Goal: Task Accomplishment & Management: Complete application form

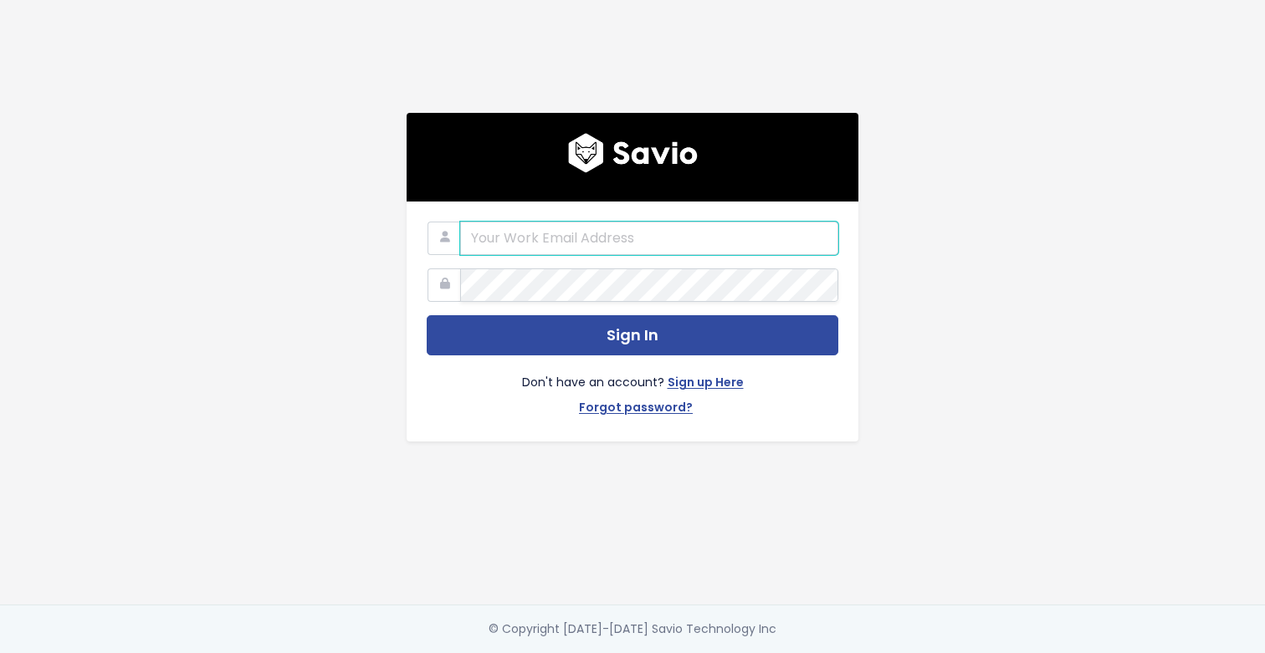
click at [633, 241] on input "email" at bounding box center [649, 238] width 378 height 33
click at [686, 161] on img at bounding box center [633, 153] width 130 height 40
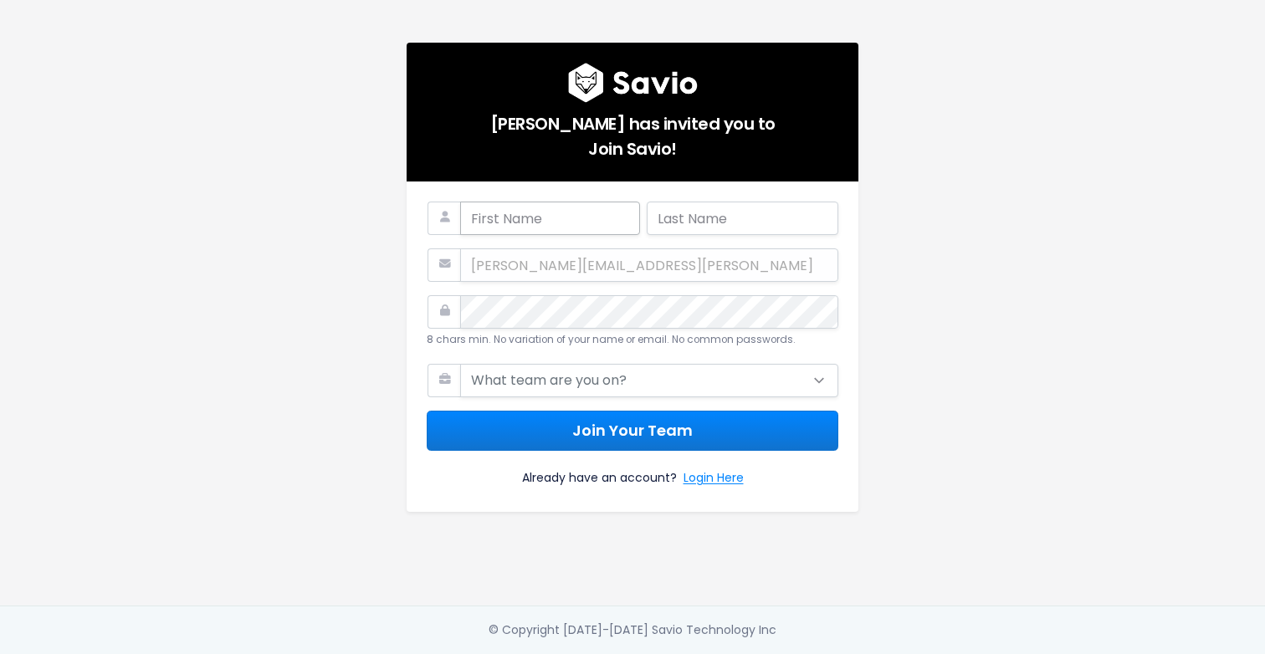
click at [546, 217] on input "text" at bounding box center [550, 218] width 180 height 33
type input "Tomasz"
type input "Cieciuch"
select select "SALES"
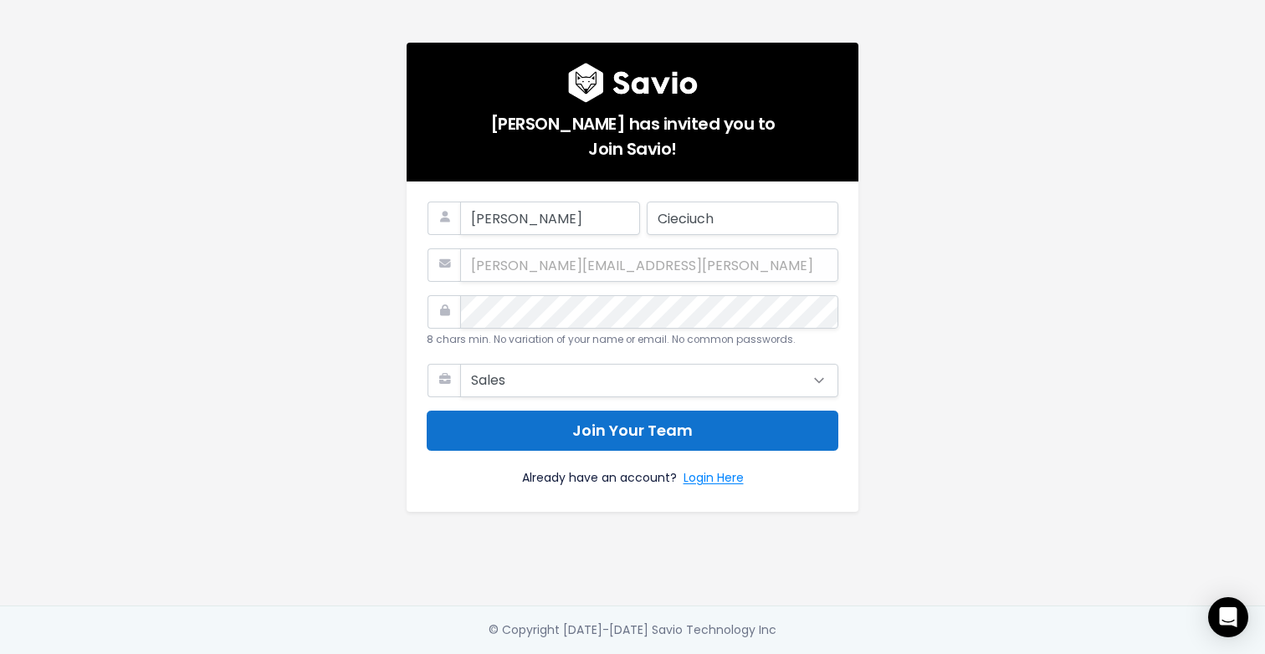
click at [628, 441] on button "Join Your Team" at bounding box center [633, 431] width 412 height 41
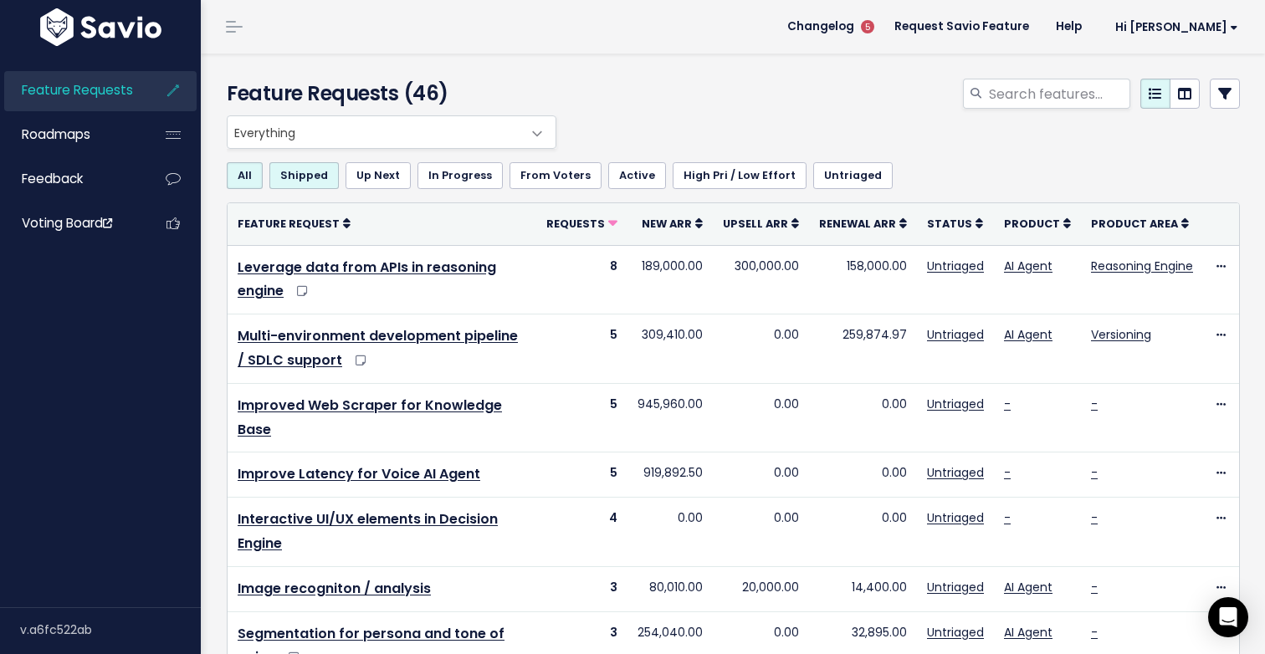
click at [303, 177] on link "Shipped" at bounding box center [303, 175] width 69 height 27
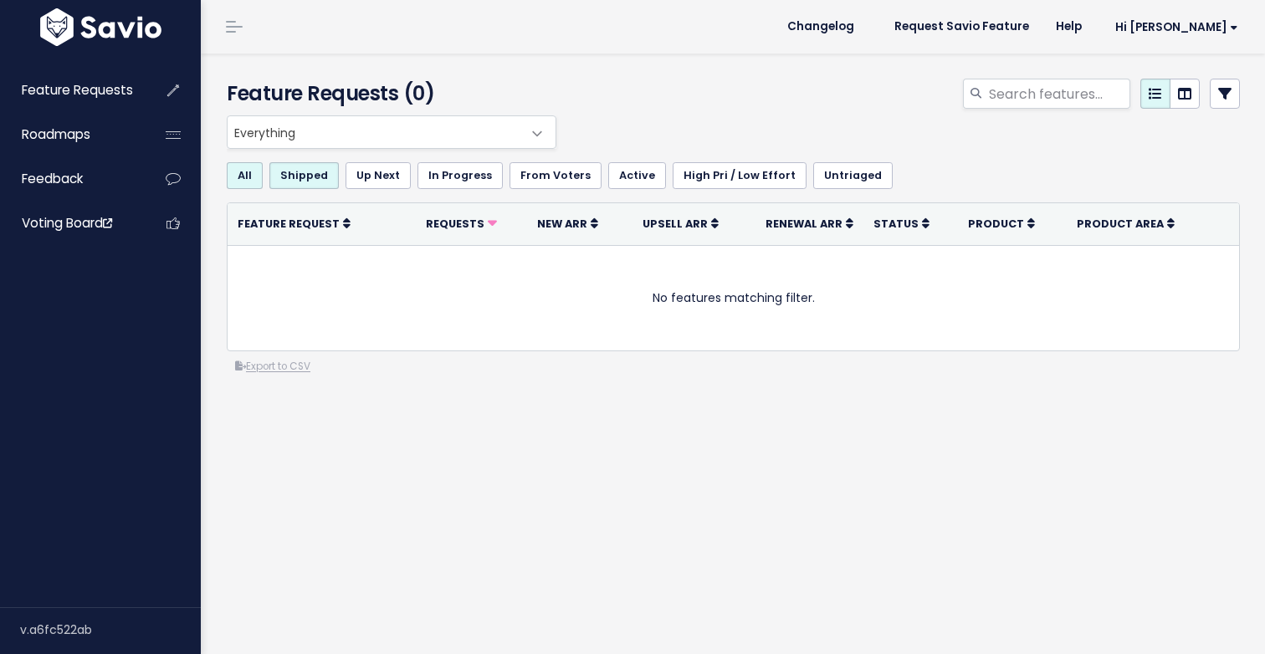
click at [256, 173] on link "All" at bounding box center [245, 175] width 36 height 27
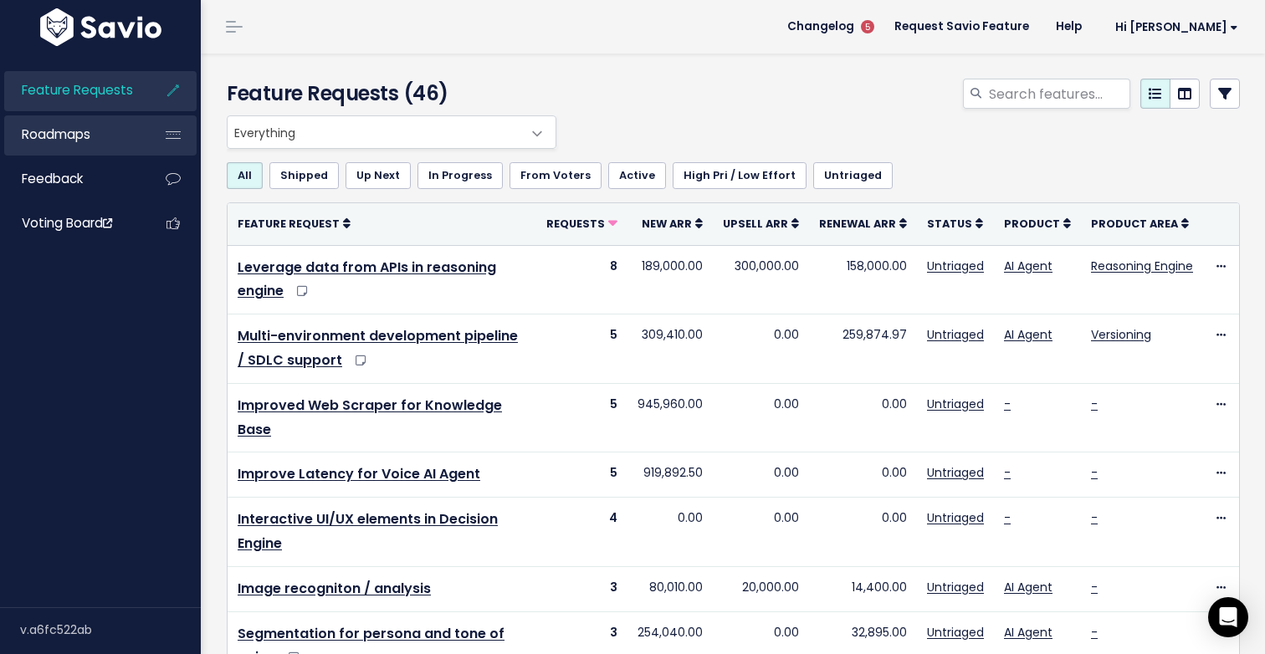
click at [89, 140] on span "Roadmaps" at bounding box center [56, 134] width 69 height 18
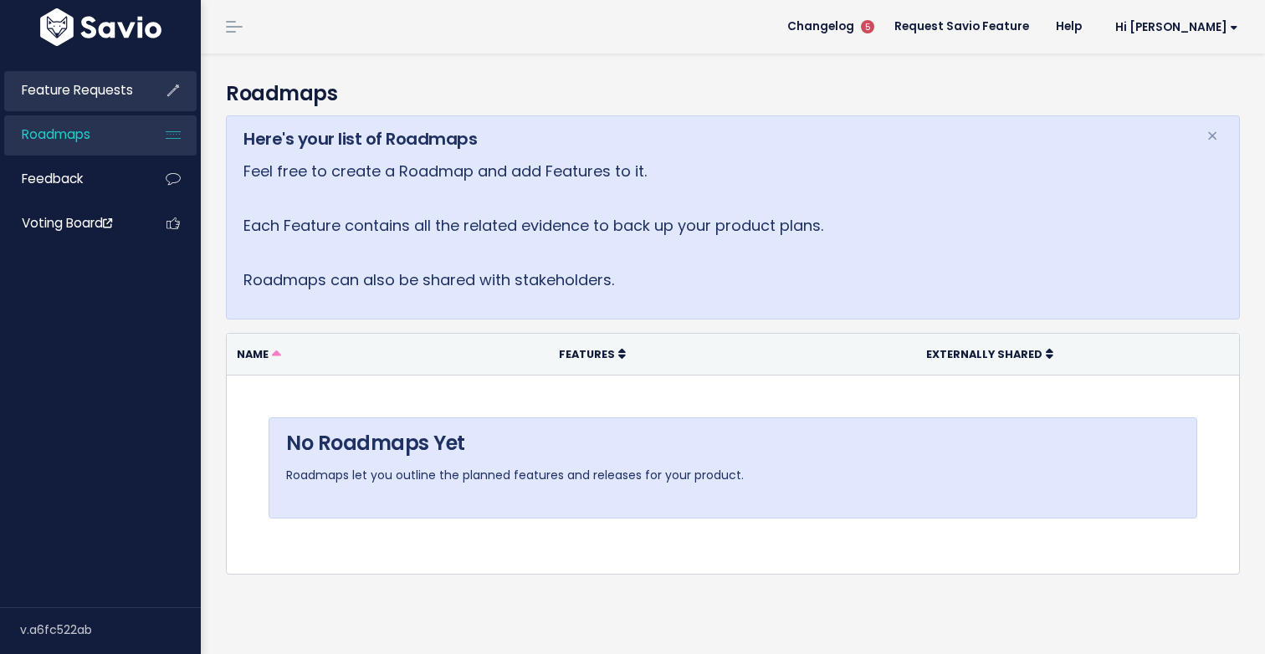
click at [85, 94] on span "Feature Requests" at bounding box center [77, 90] width 111 height 18
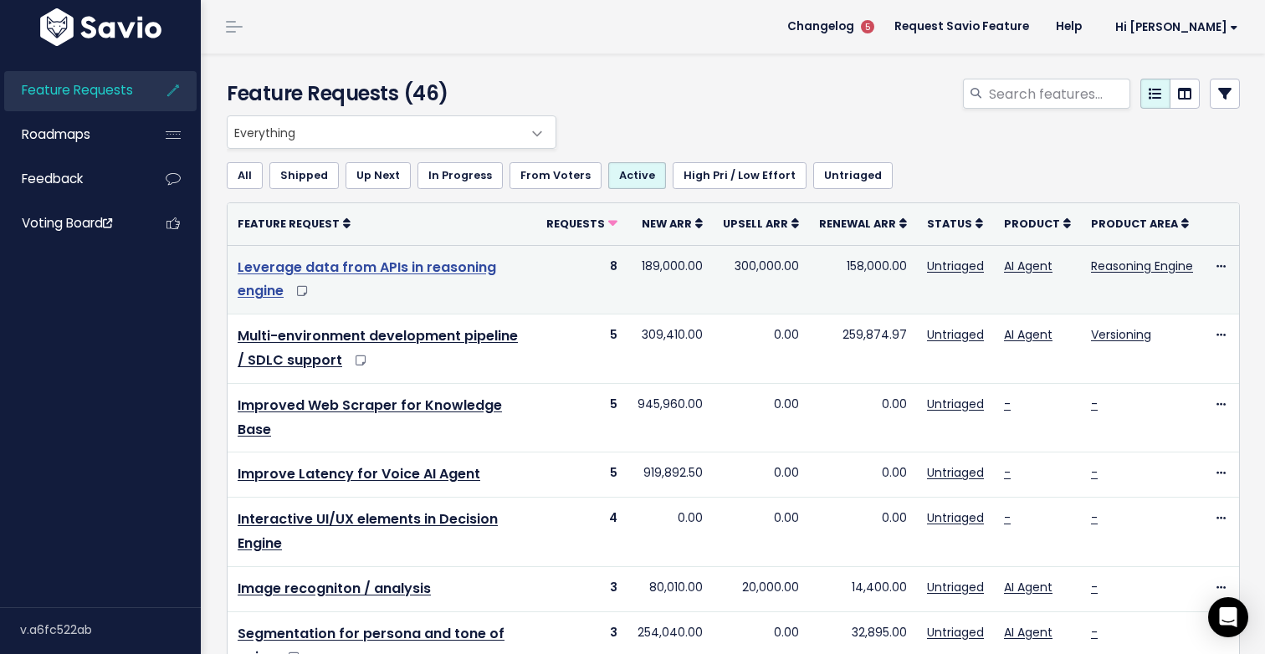
click at [448, 271] on link "Leverage data from APIs in reasoning engine" at bounding box center [367, 280] width 259 height 44
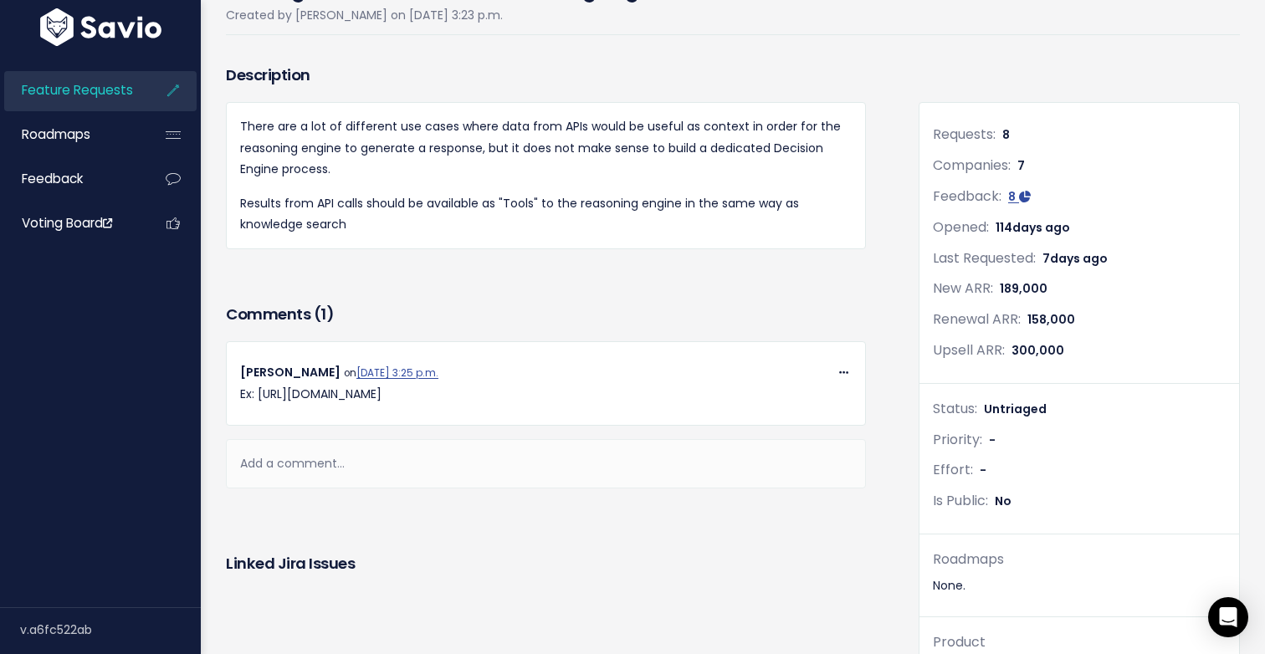
scroll to position [79, 0]
